Goal: Use online tool/utility: Utilize a website feature to perform a specific function

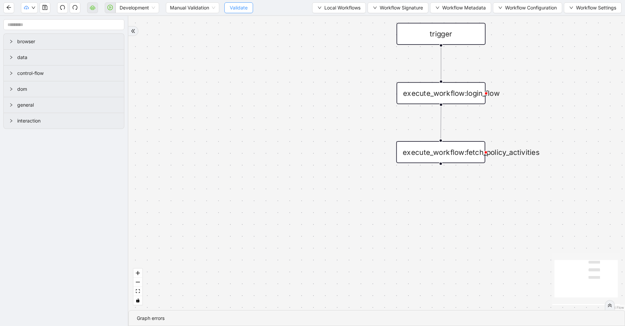
click at [235, 5] on span "Validate" at bounding box center [239, 7] width 18 height 7
click at [143, 9] on span "Development" at bounding box center [137, 8] width 35 height 10
click at [138, 30] on div "Production" at bounding box center [137, 31] width 33 height 7
click at [91, 8] on icon "cloud-server" at bounding box center [92, 7] width 5 height 5
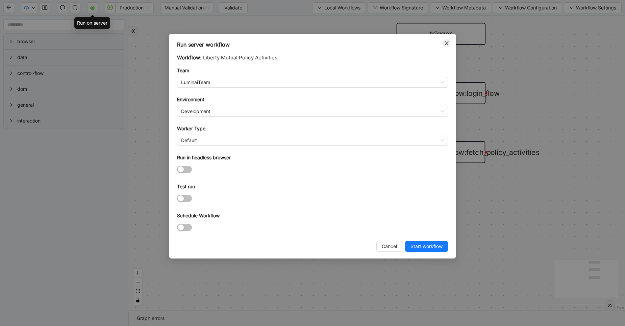
click at [445, 43] on icon "close" at bounding box center [446, 43] width 5 height 5
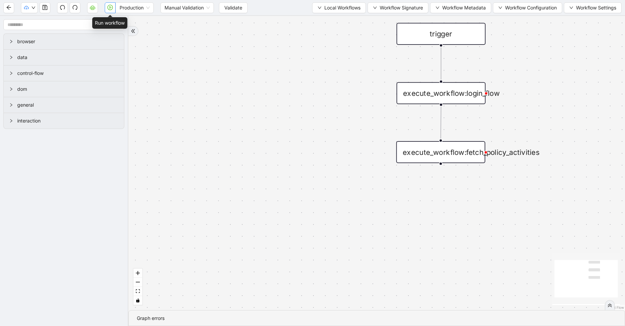
click at [111, 6] on icon "play-circle" at bounding box center [109, 7] width 5 height 5
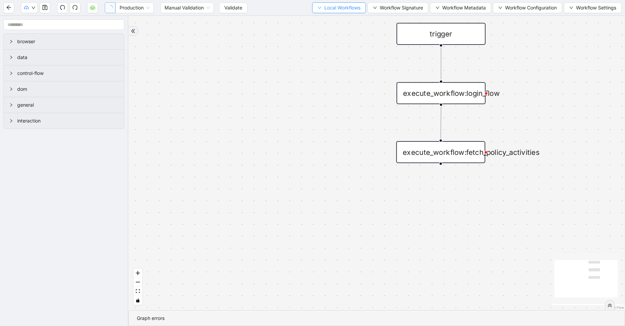
click at [324, 9] on span "Local Workflows" at bounding box center [342, 7] width 36 height 7
click at [319, 19] on span "Select" at bounding box center [336, 20] width 44 height 7
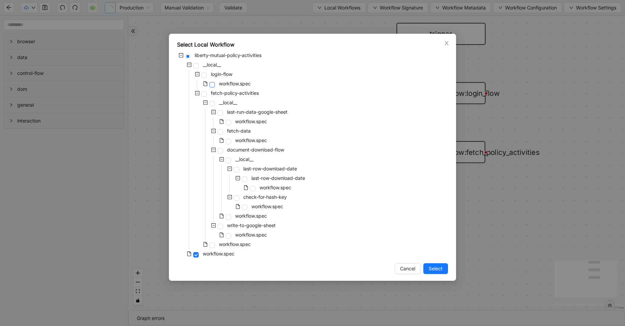
click at [212, 87] on span at bounding box center [211, 84] width 5 height 5
click at [430, 267] on span "Select" at bounding box center [436, 268] width 14 height 7
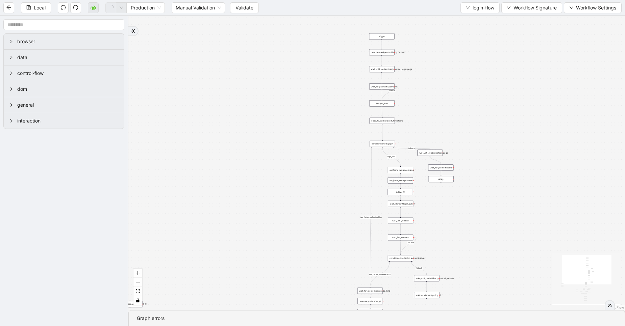
drag, startPoint x: 349, startPoint y: 265, endPoint x: 357, endPoint y: 212, distance: 54.3
click at [357, 212] on div "exitFrom success login_flow fallback fallback two_factor_authenticaltion two_fa…" at bounding box center [376, 163] width 497 height 295
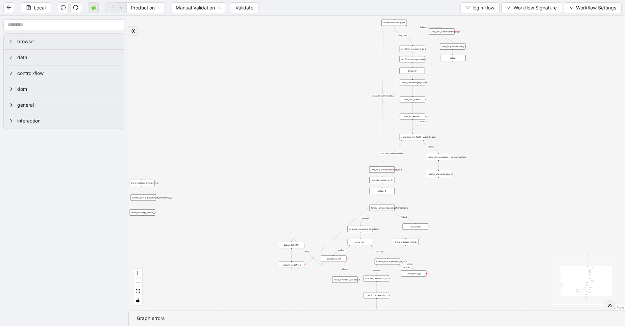
drag, startPoint x: 429, startPoint y: 263, endPoint x: 432, endPoint y: 194, distance: 69.7
click at [432, 194] on div "exitFrom success login_flow fallback fallback two_factor_authenticaltion two_fa…" at bounding box center [376, 163] width 497 height 295
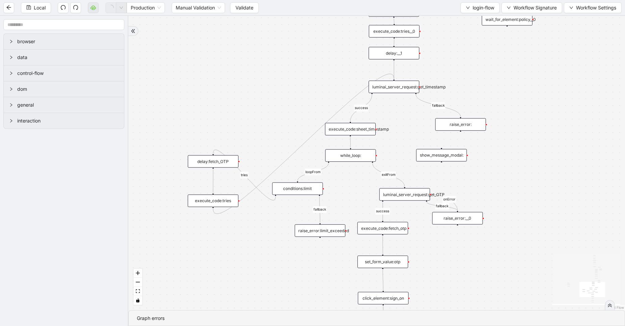
drag, startPoint x: 394, startPoint y: 241, endPoint x: 394, endPoint y: 138, distance: 103.0
click at [394, 138] on div "exitFrom success login_flow fallback fallback two_factor_authenticaltion two_fa…" at bounding box center [376, 163] width 497 height 295
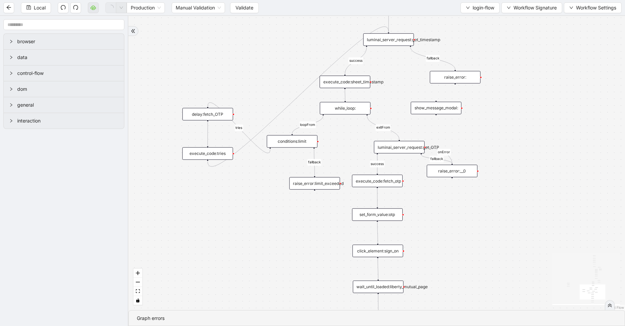
drag, startPoint x: 358, startPoint y: 182, endPoint x: 353, endPoint y: 134, distance: 48.3
click at [353, 134] on div "exitFrom success login_flow fallback fallback two_factor_authenticaltion two_fa…" at bounding box center [376, 163] width 497 height 295
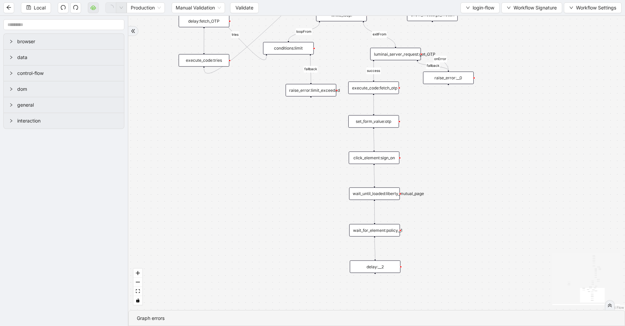
drag, startPoint x: 335, startPoint y: 248, endPoint x: 332, endPoint y: 156, distance: 92.6
click at [332, 156] on div "exitFrom success login_flow fallback fallback two_factor_authenticaltion two_fa…" at bounding box center [376, 163] width 497 height 295
drag, startPoint x: 320, startPoint y: 205, endPoint x: 321, endPoint y: 201, distance: 4.4
click at [321, 201] on div "exitFrom success login_flow fallback fallback two_factor_authenticaltion two_fa…" at bounding box center [376, 163] width 497 height 295
click at [384, 223] on div "wait_for_element:policy__1" at bounding box center [374, 227] width 51 height 12
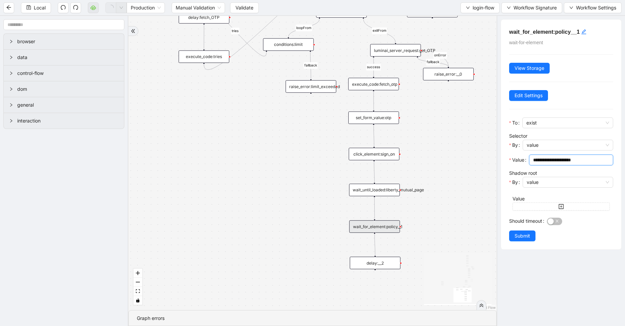
click at [596, 159] on input "**********" at bounding box center [570, 159] width 75 height 7
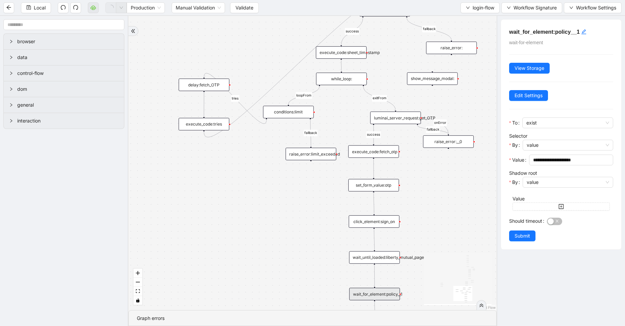
drag, startPoint x: 256, startPoint y: 120, endPoint x: 255, endPoint y: 188, distance: 68.6
click at [255, 188] on div "exitFrom success login_flow fallback fallback two_factor_authenticaltion two_fa…" at bounding box center [312, 163] width 368 height 295
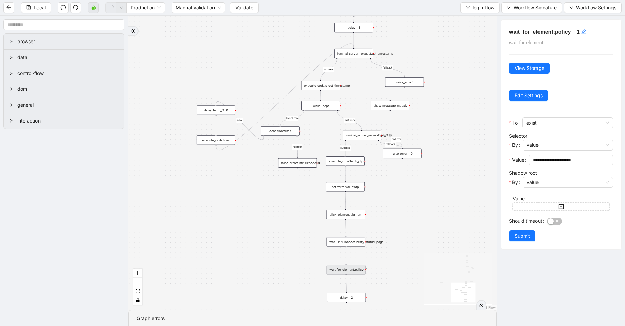
drag, startPoint x: 255, startPoint y: 188, endPoint x: 261, endPoint y: 145, distance: 43.6
click at [261, 145] on div "exitFrom success login_flow fallback fallback two_factor_authenticaltion two_fa…" at bounding box center [312, 163] width 368 height 295
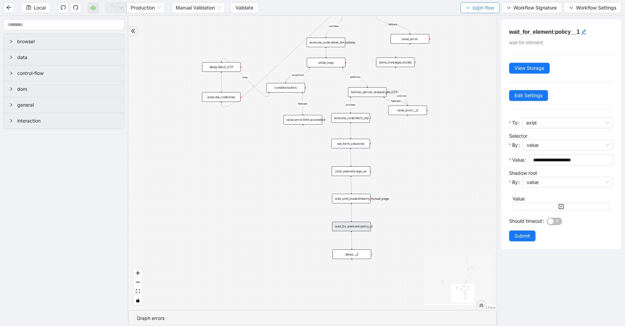
click at [476, 6] on span "login-flow" at bounding box center [484, 7] width 22 height 7
click at [472, 21] on span "Select" at bounding box center [477, 20] width 29 height 7
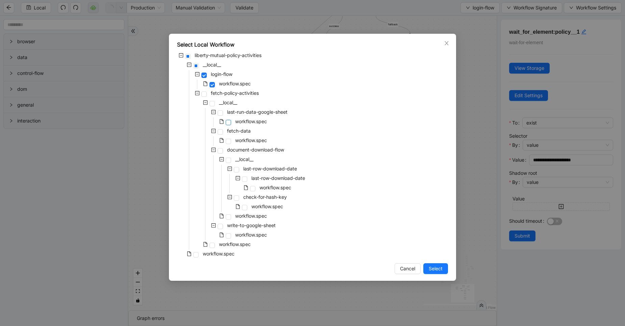
click at [230, 122] on span at bounding box center [228, 122] width 5 height 5
click at [433, 270] on span "Select" at bounding box center [436, 268] width 14 height 7
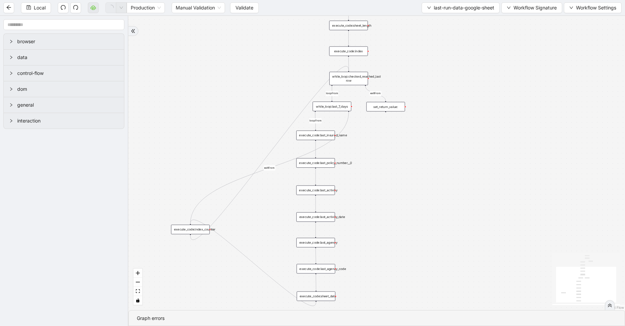
drag, startPoint x: 372, startPoint y: 158, endPoint x: 381, endPoint y: 251, distance: 93.3
click at [381, 251] on div "success loopFrom exitFrom exitFrom loopFrom fallback trigger luminai_server_req…" at bounding box center [376, 163] width 497 height 295
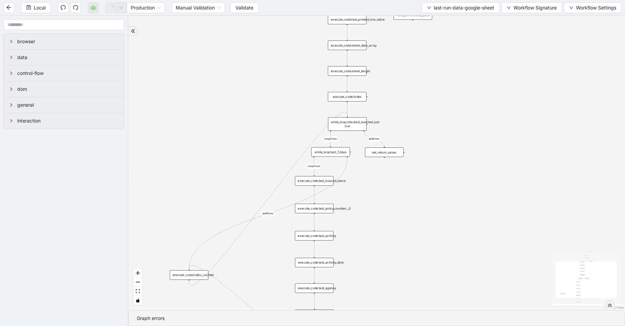
drag, startPoint x: 391, startPoint y: 181, endPoint x: 390, endPoint y: 227, distance: 46.0
click at [390, 227] on div "success loopFrom exitFrom exitFrom loopFrom fallback trigger luminai_server_req…" at bounding box center [376, 163] width 497 height 295
click at [353, 98] on div "execute_code:index" at bounding box center [346, 96] width 39 height 9
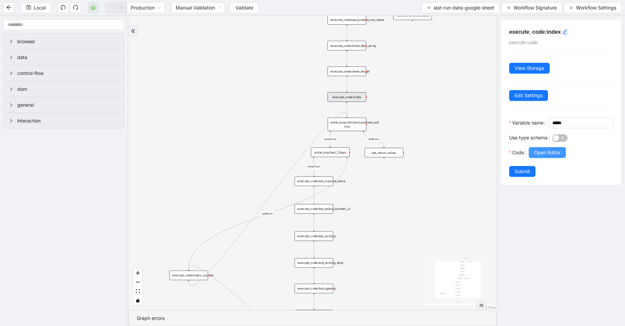
click at [543, 156] on span "Open Editor" at bounding box center [547, 152] width 26 height 7
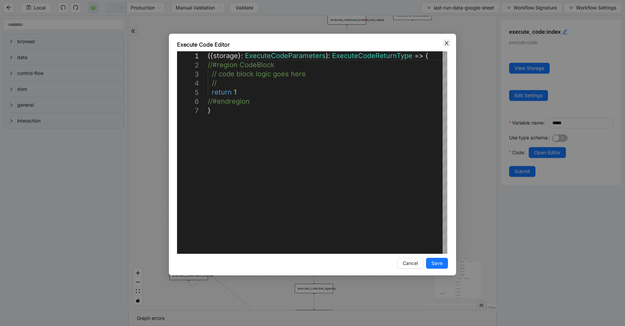
click at [448, 41] on icon "close" at bounding box center [446, 43] width 5 height 5
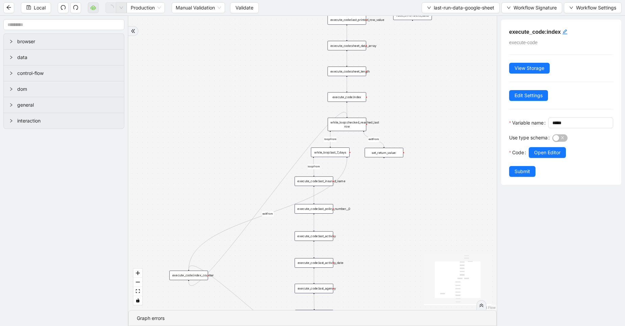
click at [360, 121] on div "while_loop:checked_reached_last row" at bounding box center [347, 125] width 39 height 14
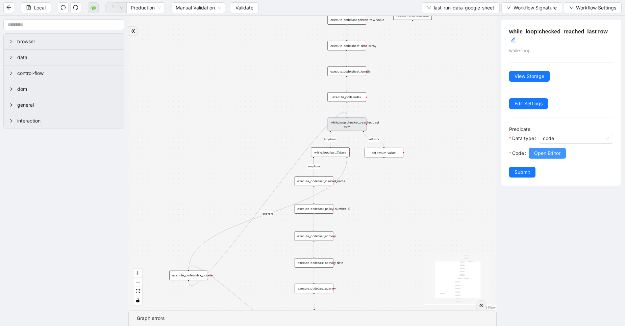
click at [548, 158] on button "Open Editor" at bounding box center [547, 153] width 37 height 11
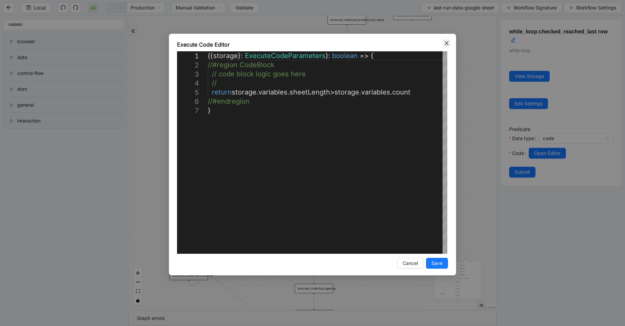
click at [445, 42] on icon "close" at bounding box center [446, 43] width 5 height 5
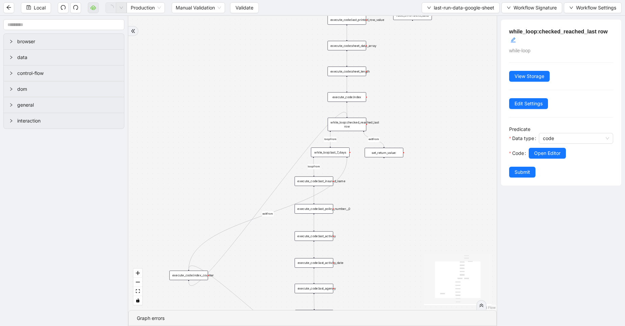
click at [354, 73] on div "execute_code:sheet_length" at bounding box center [346, 71] width 39 height 9
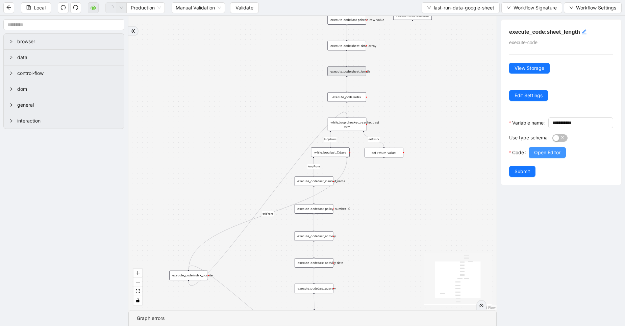
click at [550, 156] on span "Open Editor" at bounding box center [547, 152] width 26 height 7
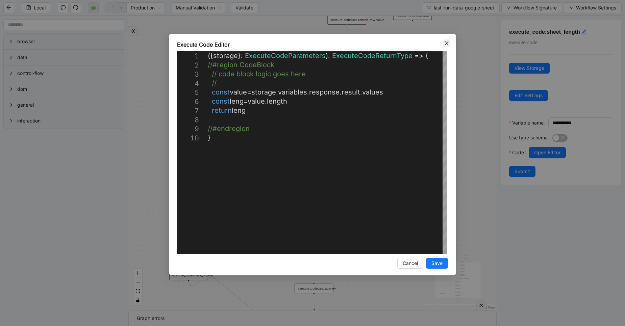
click at [445, 41] on icon "close" at bounding box center [446, 43] width 5 height 5
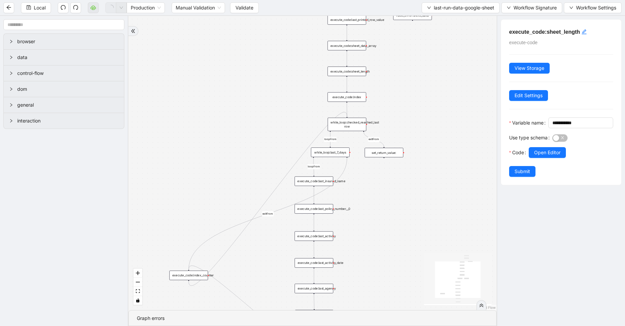
click at [332, 153] on div "while_loop:last_7_days" at bounding box center [330, 152] width 39 height 9
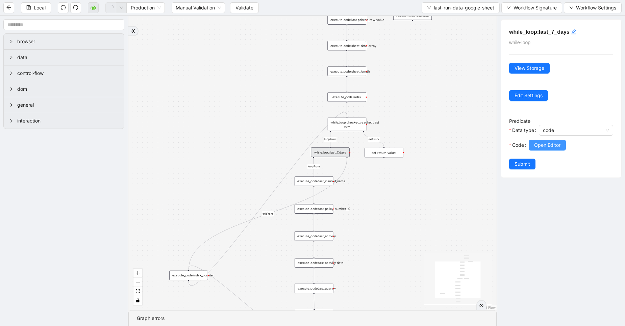
click at [543, 149] on button "Open Editor" at bounding box center [547, 145] width 37 height 11
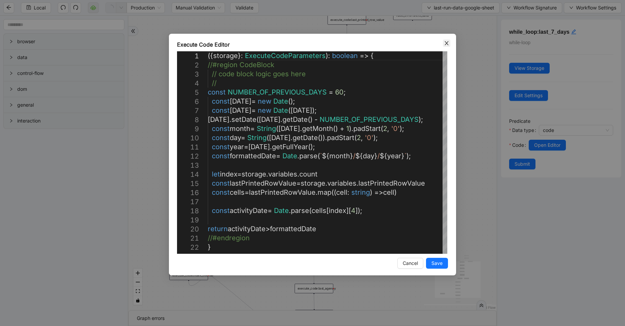
click at [448, 41] on icon "close" at bounding box center [446, 43] width 5 height 5
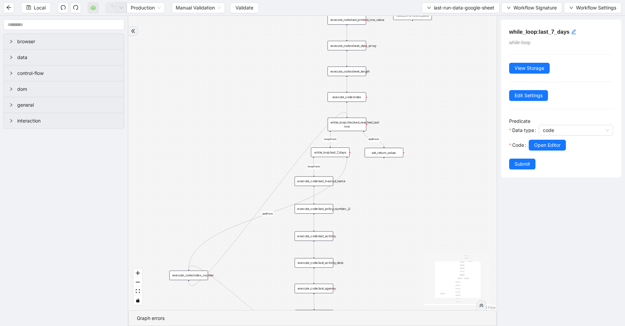
click at [376, 153] on div "set_return_value:" at bounding box center [383, 152] width 39 height 9
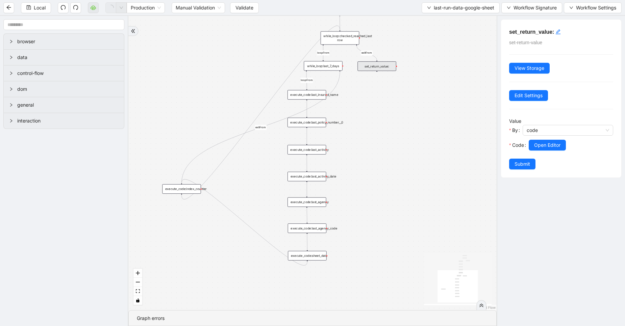
drag, startPoint x: 386, startPoint y: 263, endPoint x: 379, endPoint y: 176, distance: 87.4
click at [379, 176] on div "success loopFrom exitFrom exitFrom loopFrom fallback trigger luminai_server_req…" at bounding box center [312, 163] width 368 height 295
click at [186, 189] on div "execute_code:index_counter" at bounding box center [181, 188] width 39 height 9
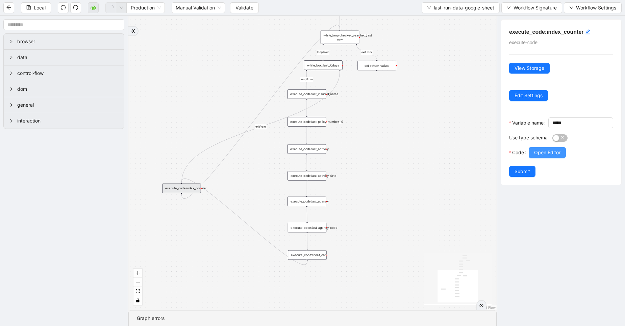
click at [549, 156] on span "Open Editor" at bounding box center [547, 152] width 26 height 7
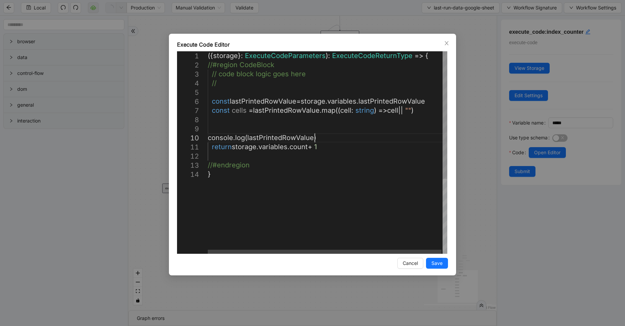
click at [319, 135] on div "({ storage }: ExecuteCodeParameters ): ExecuteCodeReturnType => { //#region Cod…" at bounding box center [328, 211] width 240 height 321
type textarea "**********"
click at [235, 108] on div "({ storage }: ExecuteCodeParameters ): ExecuteCodeReturnType => { //#region Cod…" at bounding box center [328, 211] width 240 height 321
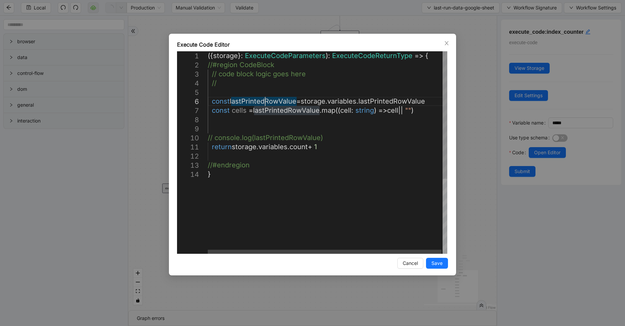
click at [265, 103] on div "({ storage }: ExecuteCodeParameters ): ExecuteCodeReturnType => { //#region Cod…" at bounding box center [328, 211] width 240 height 321
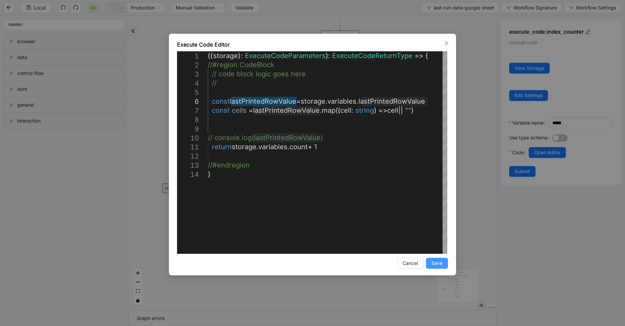
click at [441, 269] on button "Save" at bounding box center [437, 263] width 22 height 11
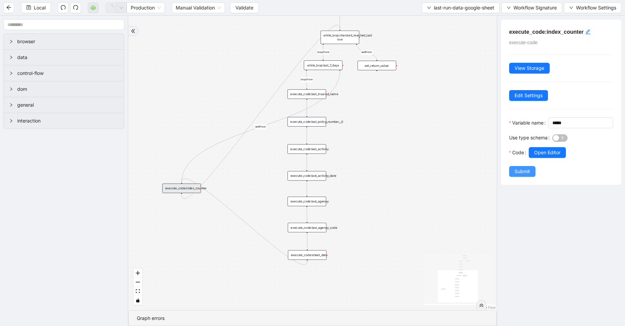
click at [518, 177] on button "Submit" at bounding box center [522, 171] width 26 height 11
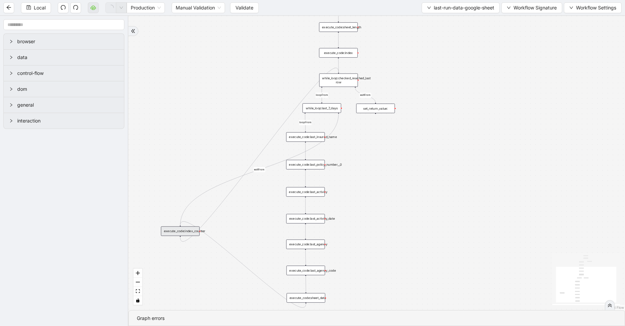
drag, startPoint x: 445, startPoint y: 151, endPoint x: 443, endPoint y: 207, distance: 56.4
click at [443, 207] on div "success loopFrom exitFrom exitFrom loopFrom fallback trigger luminai_server_req…" at bounding box center [376, 163] width 497 height 295
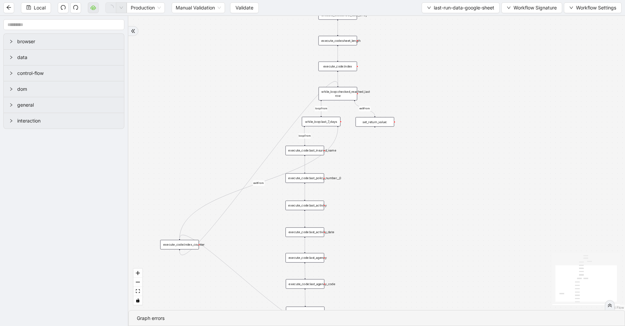
click at [377, 120] on div "set_return_value:" at bounding box center [374, 121] width 39 height 9
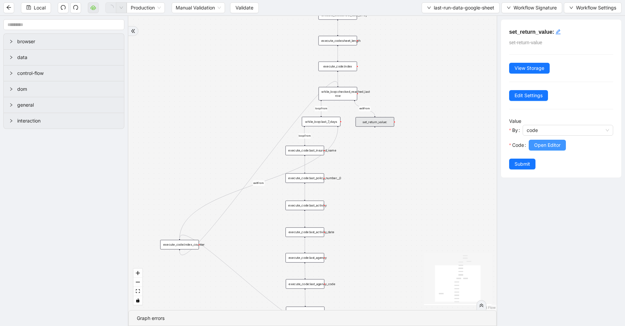
click at [552, 142] on span "Open Editor" at bounding box center [547, 145] width 26 height 7
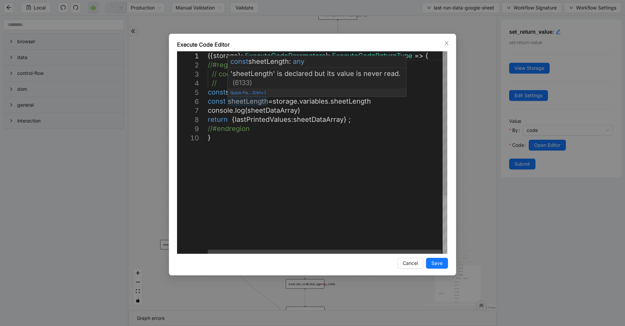
scroll to position [0, 4]
click at [254, 102] on div "({ storage }: ExecuteCodeParameters ): ExecuteCodeReturnType => { //#region Cod…" at bounding box center [328, 193] width 240 height 285
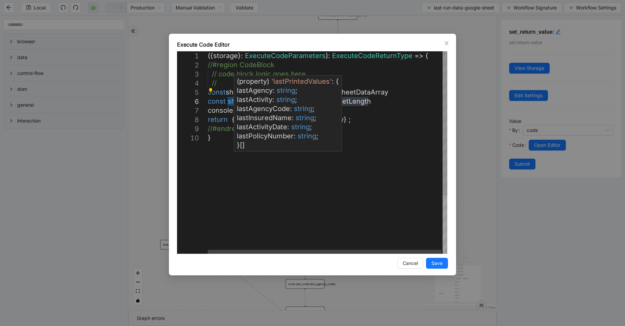
click at [275, 123] on div "**********" at bounding box center [312, 152] width 270 height 203
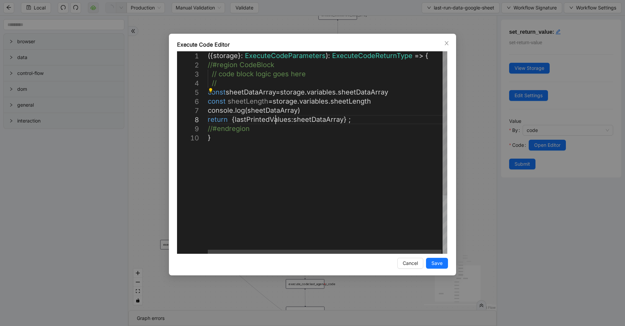
click at [275, 123] on div "({ storage }: ExecuteCodeParameters ): ExecuteCodeReturnType => { //#region Cod…" at bounding box center [328, 193] width 240 height 285
click at [322, 121] on div "({ storage }: ExecuteCodeParameters ): ExecuteCodeReturnType => { //#region Cod…" at bounding box center [328, 193] width 240 height 285
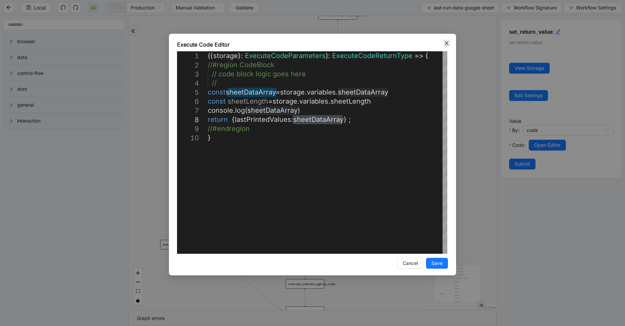
click at [448, 44] on icon "close" at bounding box center [446, 43] width 5 height 5
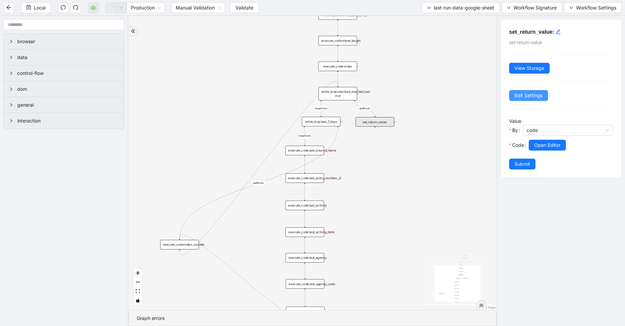
click at [533, 97] on span "Edit Settings" at bounding box center [528, 95] width 28 height 7
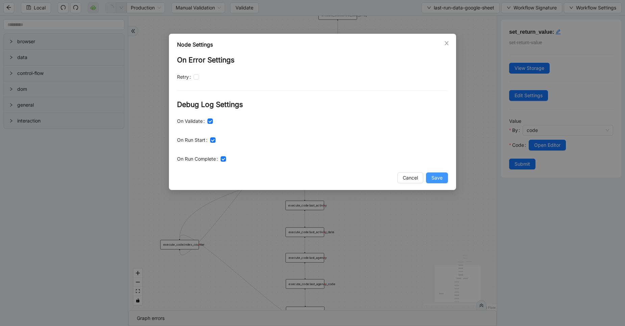
click at [439, 182] on button "Save" at bounding box center [437, 178] width 22 height 11
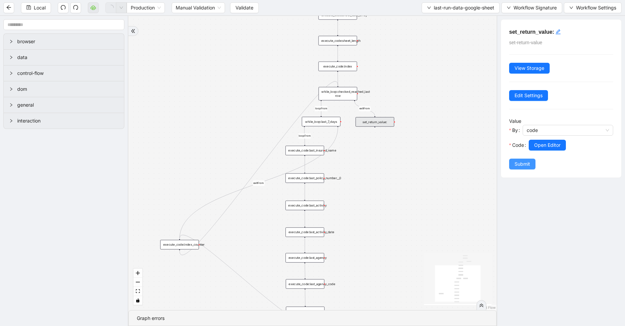
click at [531, 167] on button "Submit" at bounding box center [522, 164] width 26 height 11
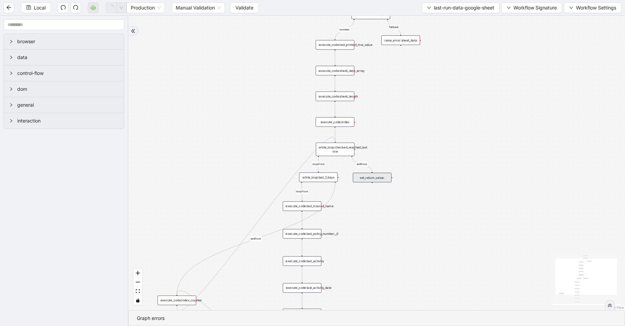
drag, startPoint x: 296, startPoint y: 63, endPoint x: 293, endPoint y: 119, distance: 55.8
click at [293, 119] on div "success loopFrom exitFrom exitFrom loopFrom fallback trigger luminai_server_req…" at bounding box center [376, 163] width 497 height 295
click at [337, 144] on div "while_loop:checked_reached_last row" at bounding box center [334, 150] width 39 height 14
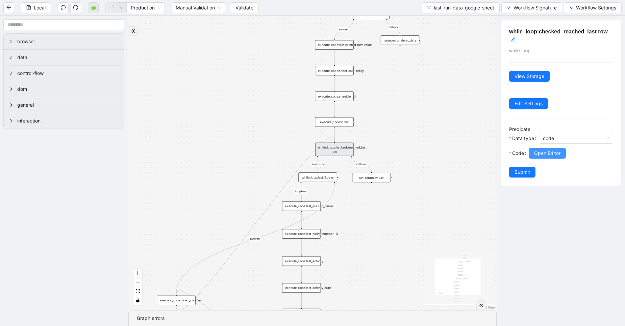
click at [565, 152] on button "Open Editor" at bounding box center [547, 153] width 37 height 11
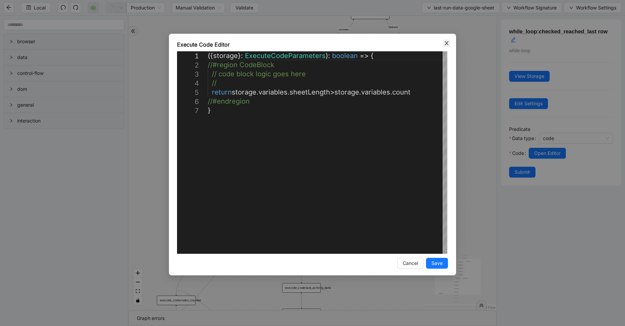
click at [446, 42] on icon "close" at bounding box center [446, 43] width 5 height 5
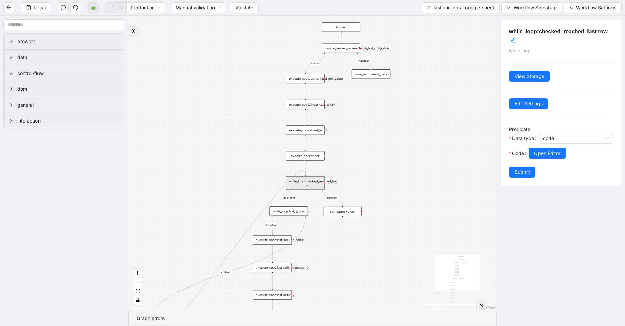
drag, startPoint x: 290, startPoint y: 72, endPoint x: 252, endPoint y: 114, distance: 56.2
click at [252, 114] on div "success loopFrom exitFrom exitFrom loopFrom fallback trigger luminai_server_req…" at bounding box center [312, 163] width 368 height 295
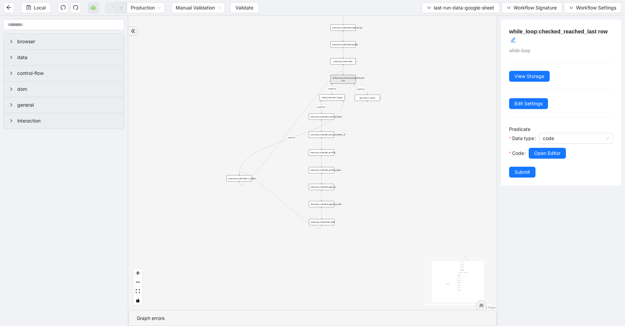
drag, startPoint x: 409, startPoint y: 265, endPoint x: 396, endPoint y: 119, distance: 146.5
click at [396, 119] on div "success loopFrom exitFrom exitFrom loopFrom fallback trigger luminai_server_req…" at bounding box center [312, 163] width 368 height 295
drag, startPoint x: 374, startPoint y: 153, endPoint x: 367, endPoint y: 221, distance: 67.5
click at [367, 221] on div "success loopFrom exitFrom exitFrom loopFrom fallback trigger luminai_server_req…" at bounding box center [312, 163] width 368 height 295
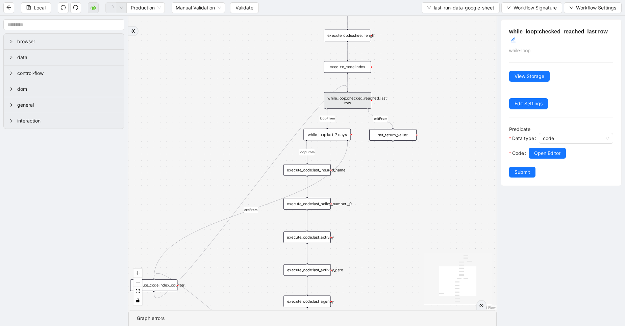
click at [328, 132] on div "while_loop:last_7_days" at bounding box center [326, 135] width 47 height 12
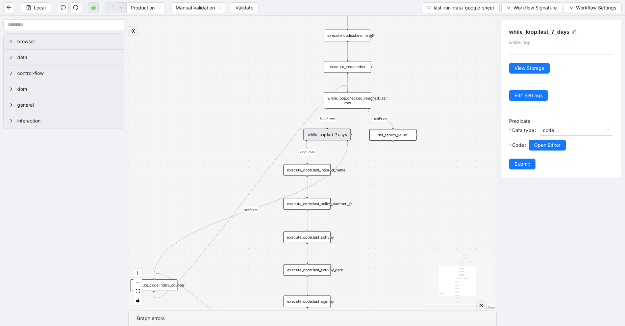
click at [363, 101] on div "while_loop:checked_reached_last row" at bounding box center [347, 100] width 47 height 17
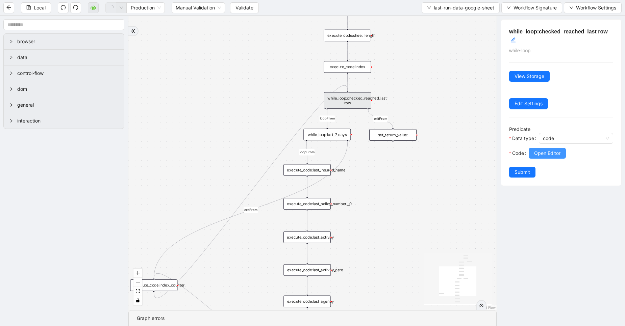
click at [537, 152] on span "Open Editor" at bounding box center [547, 153] width 26 height 7
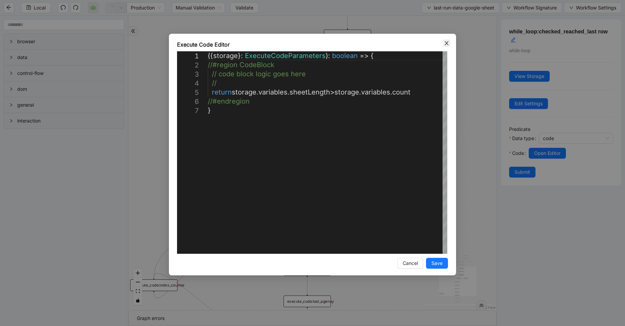
click at [444, 43] on icon "close" at bounding box center [446, 43] width 5 height 5
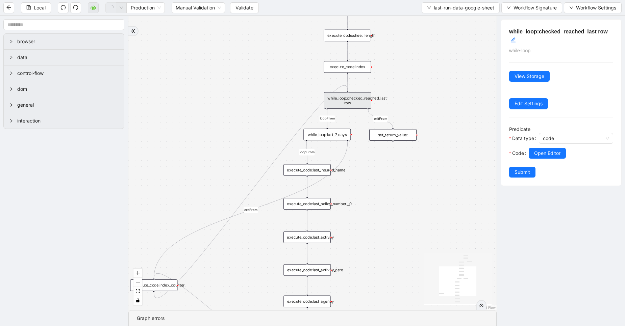
click at [332, 134] on div "while_loop:last_7_days" at bounding box center [326, 135] width 47 height 12
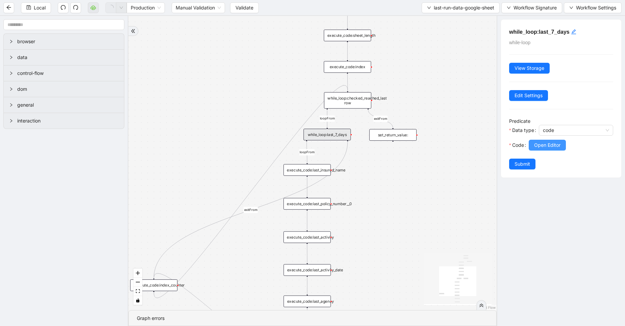
click at [532, 141] on button "Open Editor" at bounding box center [547, 145] width 37 height 11
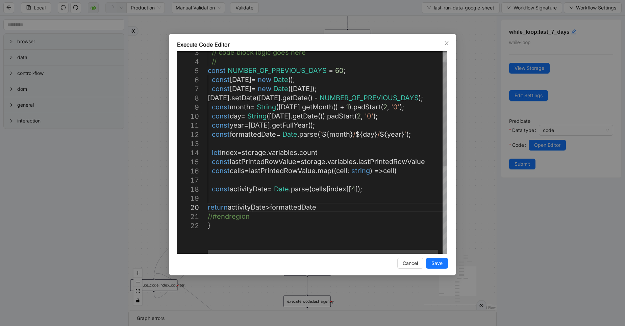
scroll to position [0, 0]
click at [253, 207] on div "// code block logic goes here // const NUMBER_OF_PREVIOUS_DAYS = 60 ; const [DA…" at bounding box center [330, 227] width 244 height 394
click at [286, 107] on div "// code block logic goes here // const NUMBER_OF_PREVIOUS_DAYS = 60 ; const [DA…" at bounding box center [330, 227] width 244 height 394
click at [216, 142] on div "// code block logic goes here // const NUMBER_OF_PREVIOUS_DAYS = 60 ; const [DA…" at bounding box center [330, 227] width 244 height 394
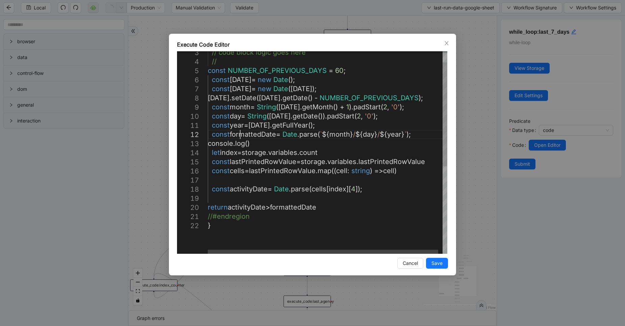
click at [243, 132] on div "// code block logic goes here // const NUMBER_OF_PREVIOUS_DAYS = 60 ; const [DA…" at bounding box center [330, 227] width 244 height 394
click at [250, 142] on div "// code block logic goes here // const NUMBER_OF_PREVIOUS_DAYS = 60 ; const [DA…" at bounding box center [330, 227] width 244 height 394
paste textarea "**********"
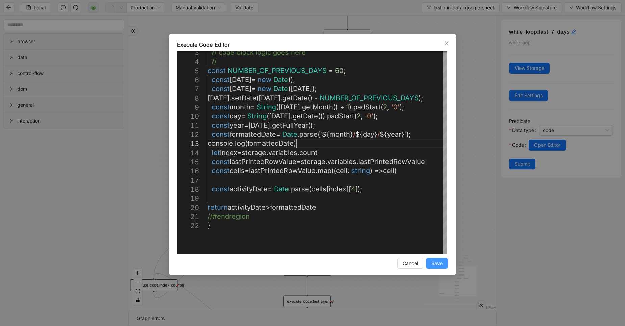
type textarea "**********"
click at [438, 262] on span "Save" at bounding box center [436, 263] width 11 height 7
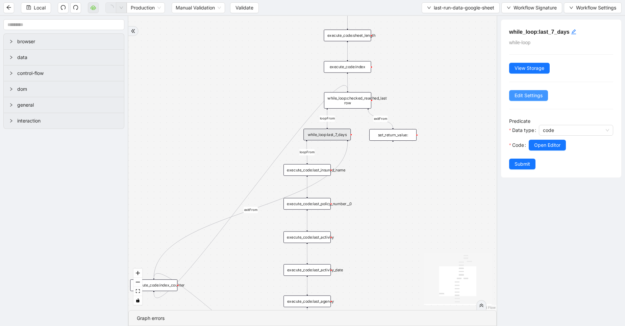
click at [524, 94] on span "Edit Settings" at bounding box center [528, 95] width 28 height 7
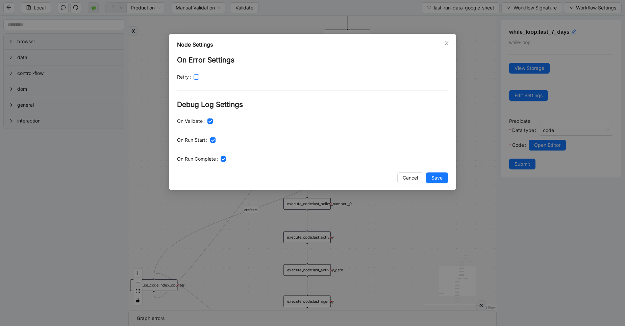
click at [196, 79] on span at bounding box center [196, 76] width 5 height 5
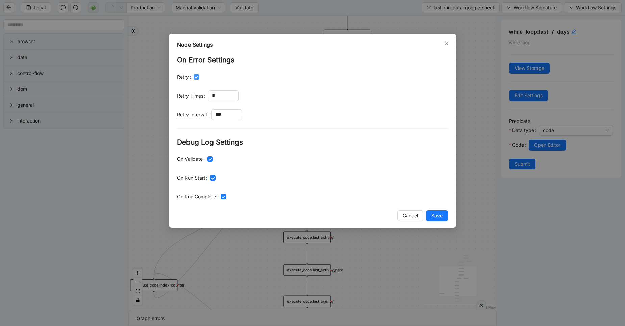
click at [196, 79] on span at bounding box center [196, 76] width 5 height 5
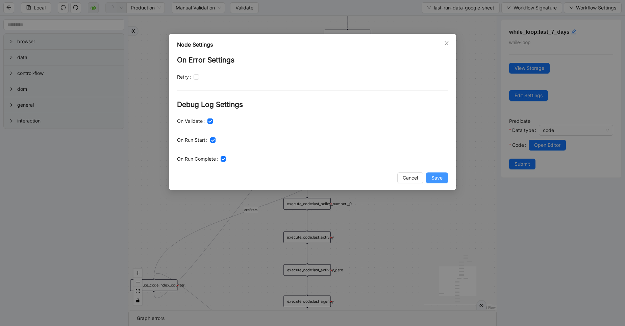
click at [438, 181] on span "Save" at bounding box center [436, 177] width 11 height 7
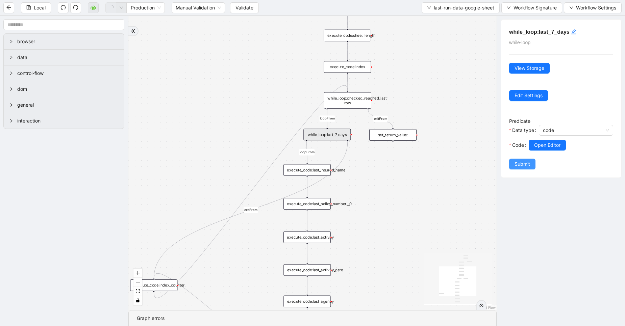
click at [511, 166] on button "Submit" at bounding box center [522, 164] width 26 height 11
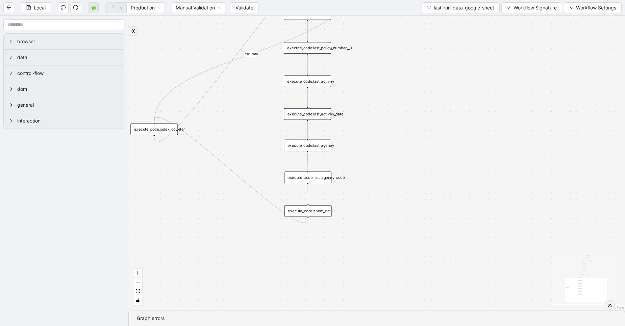
drag, startPoint x: 387, startPoint y: 273, endPoint x: 386, endPoint y: 103, distance: 170.2
click at [386, 103] on div "success loopFrom exitFrom exitFrom loopFrom fallback trigger luminai_server_req…" at bounding box center [376, 163] width 497 height 295
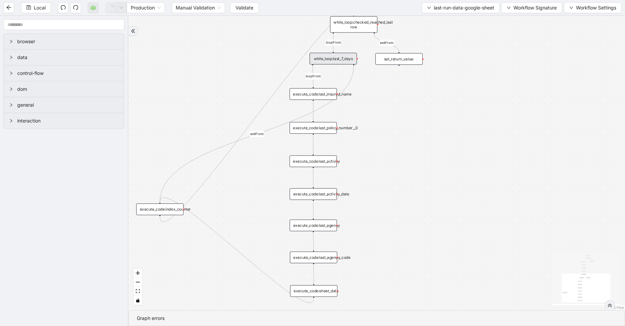
drag, startPoint x: 386, startPoint y: 103, endPoint x: 395, endPoint y: 205, distance: 103.1
click at [395, 205] on div "success loopFrom exitFrom exitFrom loopFrom fallback trigger luminai_server_req…" at bounding box center [376, 163] width 497 height 295
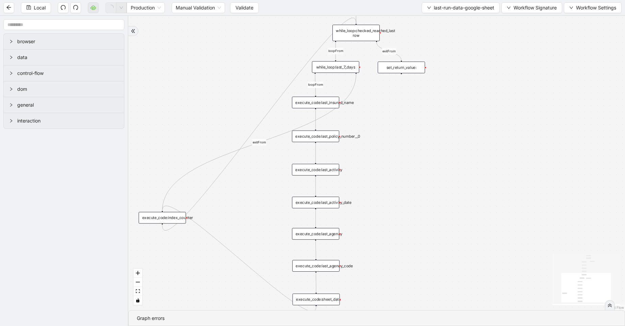
click at [399, 67] on div "set_return_value:" at bounding box center [401, 67] width 47 height 12
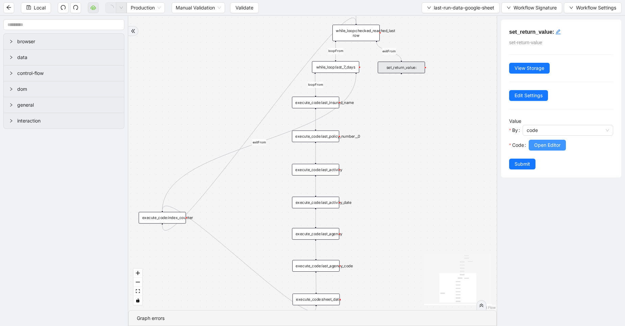
click at [545, 145] on span "Open Editor" at bounding box center [547, 145] width 26 height 7
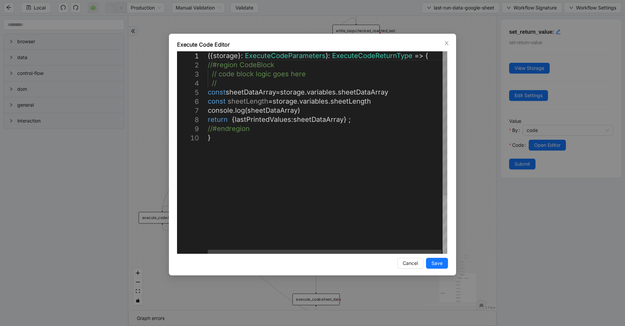
scroll to position [0, 4]
click at [375, 102] on div "({ storage }: ExecuteCodeParameters ): ExecuteCodeReturnType => { //#region Cod…" at bounding box center [328, 193] width 240 height 285
type textarea "**********"
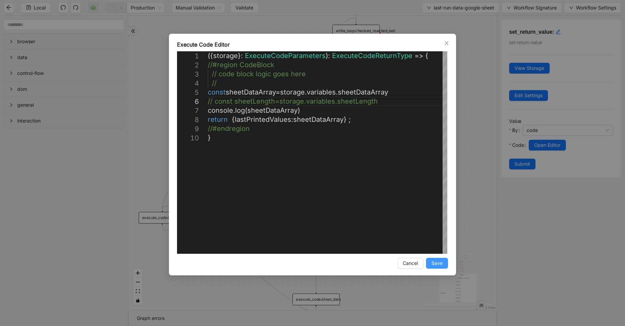
click at [443, 263] on button "Save" at bounding box center [437, 263] width 22 height 11
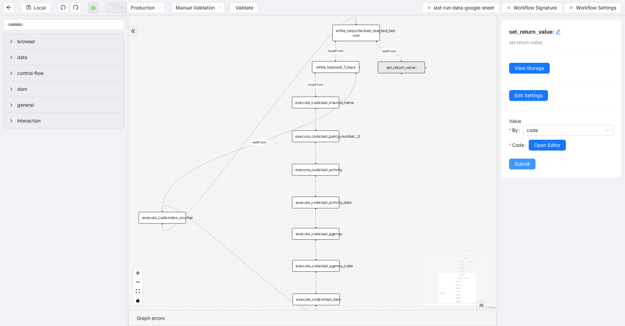
click at [517, 167] on span "Submit" at bounding box center [522, 163] width 16 height 7
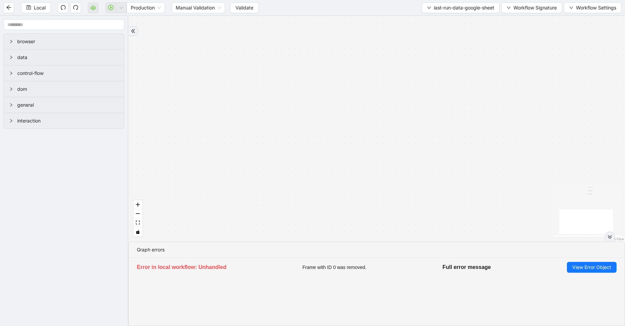
click at [607, 237] on div at bounding box center [610, 237] width 10 height 10
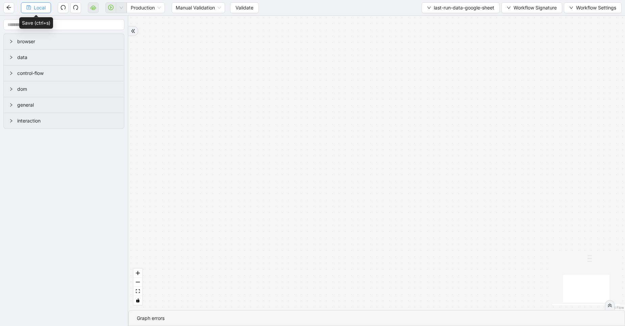
click at [46, 7] on span "Local" at bounding box center [40, 7] width 12 height 7
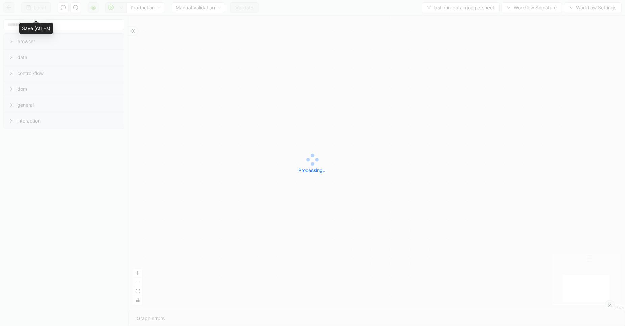
click at [46, 7] on div "Local Production Manual Validation Validate last-run-data-google-sheet Workflow…" at bounding box center [312, 163] width 625 height 326
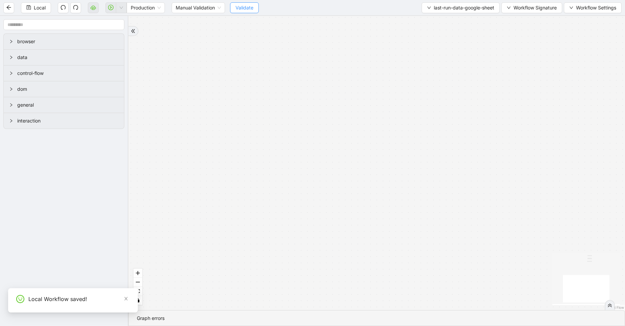
click at [239, 9] on span "Validate" at bounding box center [244, 7] width 18 height 7
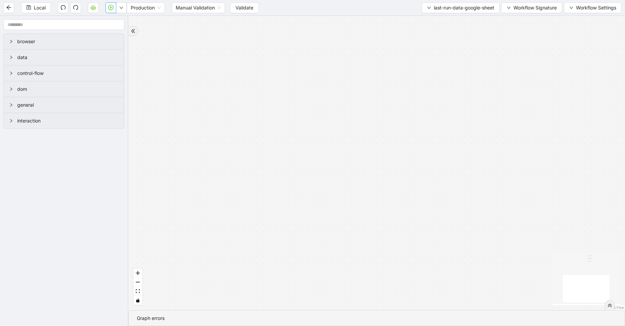
click at [110, 8] on icon "play-circle" at bounding box center [110, 7] width 5 height 5
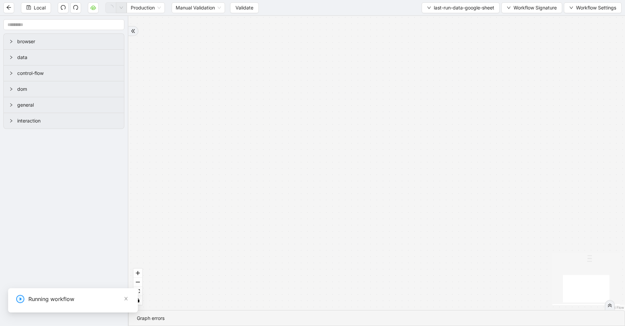
scroll to position [0, 0]
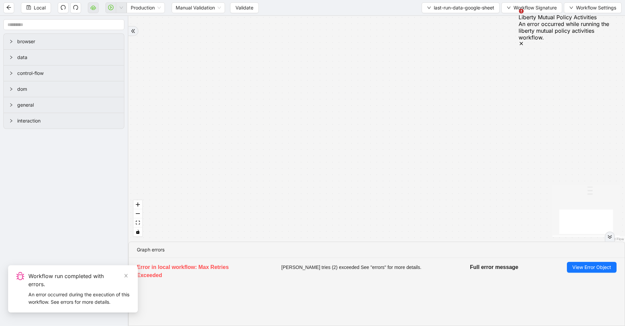
click at [613, 239] on div at bounding box center [610, 237] width 10 height 10
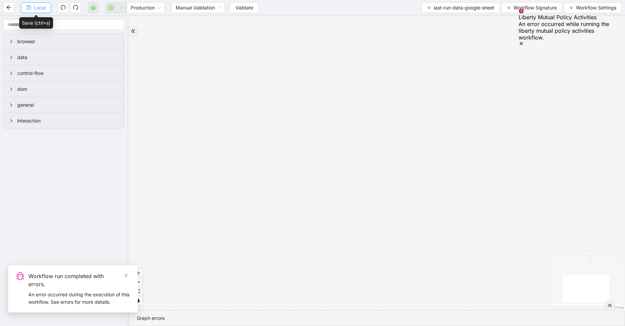
click at [32, 9] on button "Local" at bounding box center [36, 7] width 30 height 11
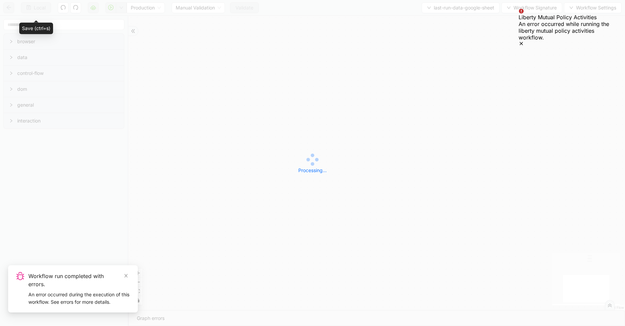
click at [32, 9] on div "Local Production Manual Validation Validate last-run-data-google-sheet Workflow…" at bounding box center [312, 163] width 625 height 326
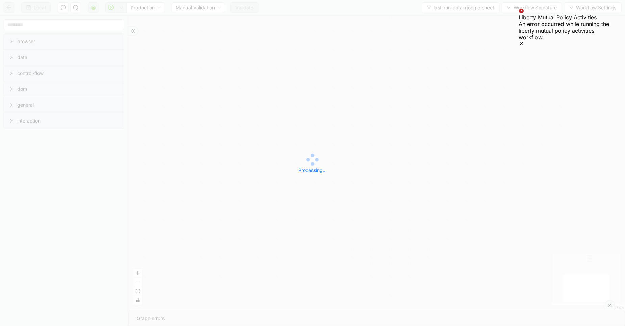
click at [32, 9] on div "Local Production Manual Validation Validate last-run-data-google-sheet Workflow…" at bounding box center [312, 163] width 625 height 326
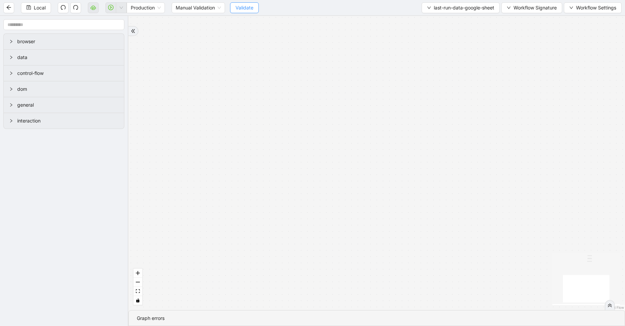
click at [248, 11] on span "Validate" at bounding box center [244, 7] width 18 height 7
click at [110, 9] on icon "play-circle" at bounding box center [110, 7] width 5 height 5
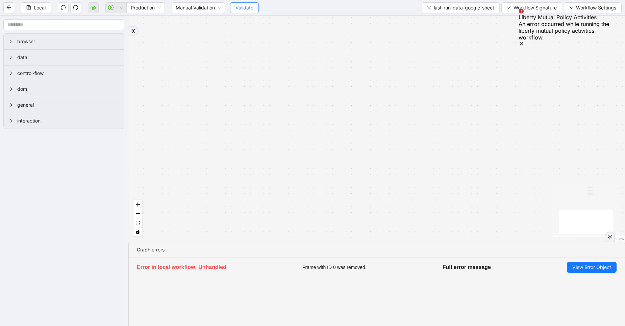
click at [251, 5] on span "Validate" at bounding box center [244, 7] width 18 height 7
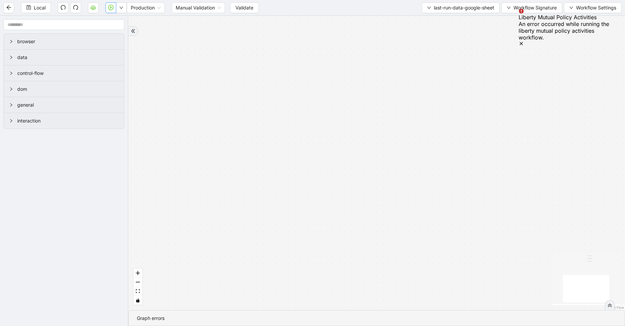
click at [605, 16] on div "Liberty Mutual Policy Activities An error occurred while running the liberty mu…" at bounding box center [567, 27] width 98 height 39
click at [524, 41] on icon "Notifications (F8)" at bounding box center [520, 43] width 5 height 5
click at [44, 7] on span "Local" at bounding box center [40, 7] width 12 height 7
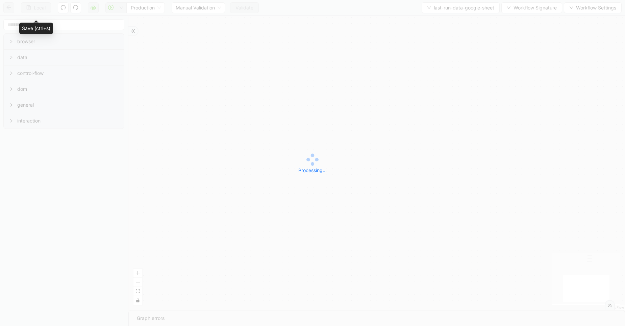
click at [44, 7] on div "Local Production Manual Validation Validate last-run-data-google-sheet Workflow…" at bounding box center [312, 163] width 625 height 326
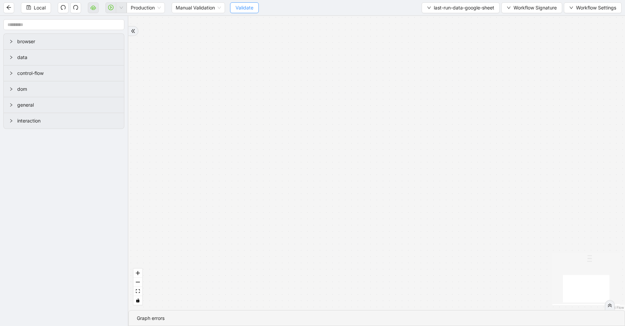
click at [246, 10] on span "Validate" at bounding box center [244, 7] width 18 height 7
click at [108, 8] on icon "play-circle" at bounding box center [110, 7] width 5 height 5
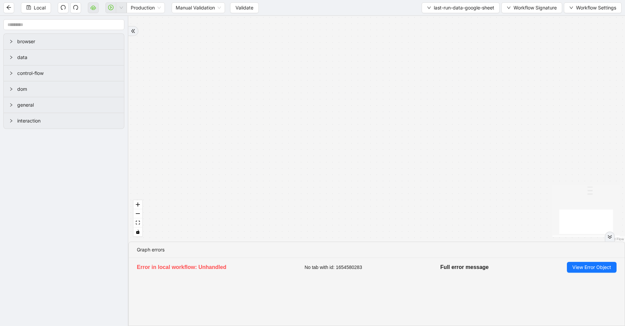
click at [612, 235] on icon "double-right" at bounding box center [609, 237] width 5 height 5
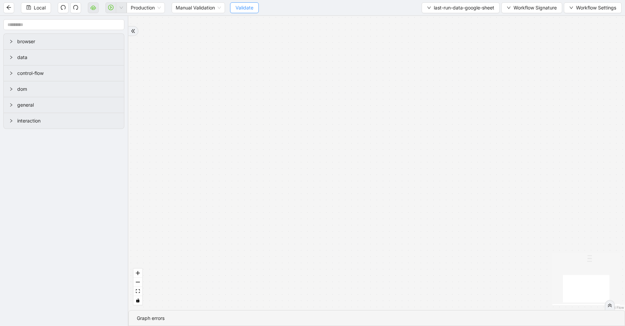
click at [231, 9] on button "Validate" at bounding box center [244, 7] width 29 height 11
click at [108, 8] on button "button" at bounding box center [110, 7] width 11 height 11
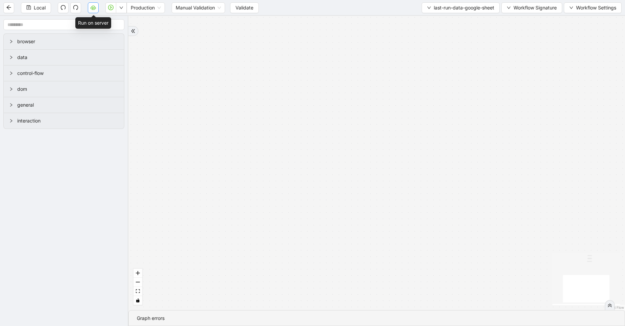
click at [96, 8] on icon "cloud-server" at bounding box center [93, 7] width 5 height 5
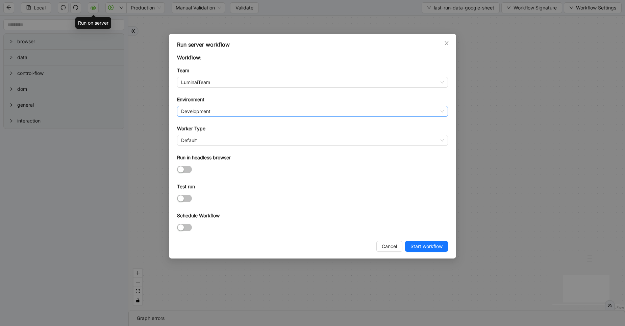
click at [213, 113] on span "Development" at bounding box center [312, 111] width 263 height 10
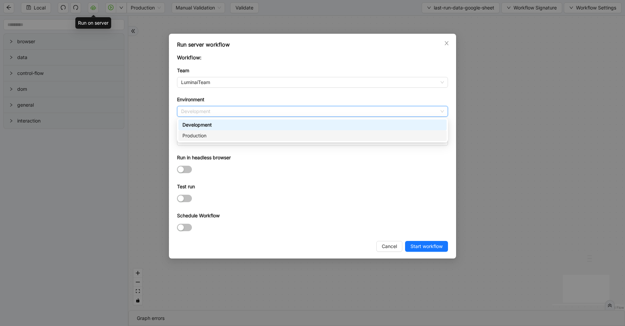
click at [212, 136] on div "Production" at bounding box center [312, 135] width 260 height 7
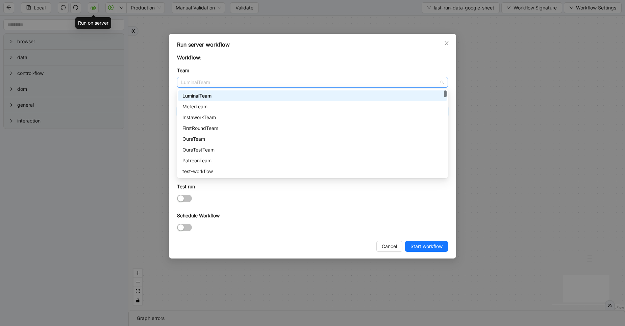
click at [214, 78] on span "LuminaiTeam" at bounding box center [312, 82] width 263 height 10
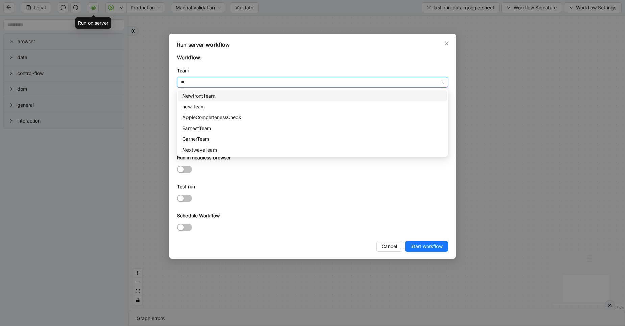
type input "***"
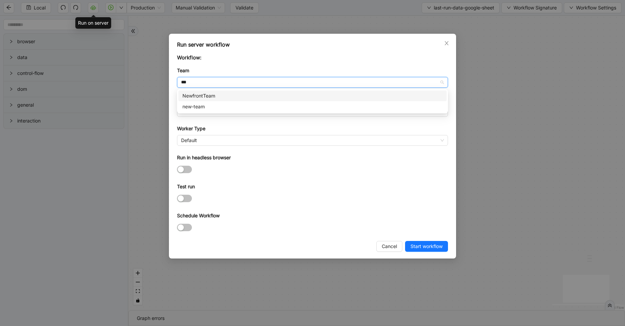
click at [203, 92] on div "NewfrontTeam" at bounding box center [312, 95] width 260 height 7
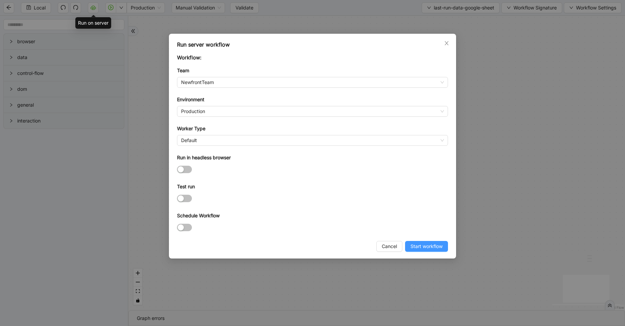
click at [420, 248] on span "Start workflow" at bounding box center [426, 246] width 32 height 7
